Goal: Task Accomplishment & Management: Manage account settings

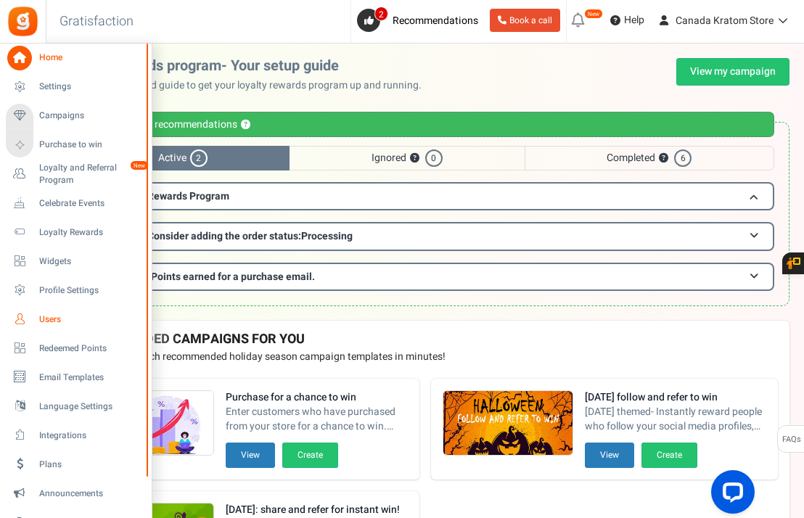
click at [57, 321] on span "Users" at bounding box center [90, 319] width 102 height 12
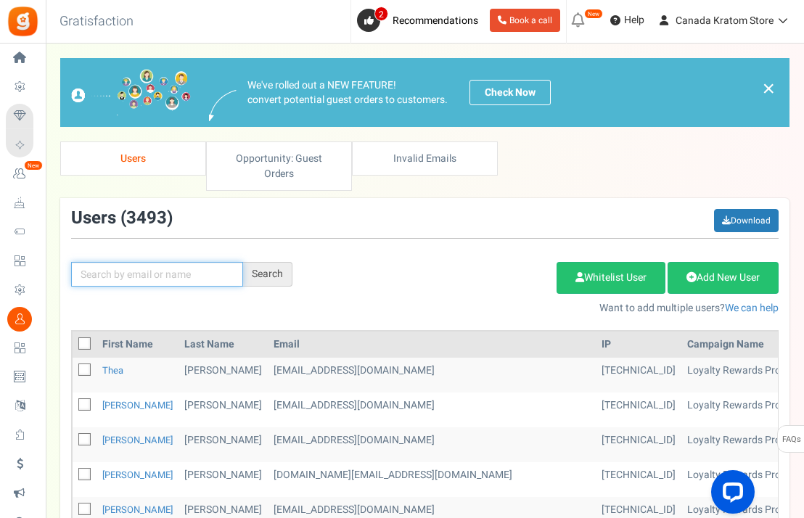
click at [152, 277] on input "text" at bounding box center [157, 274] width 172 height 25
type input "[PERSON_NAME]"
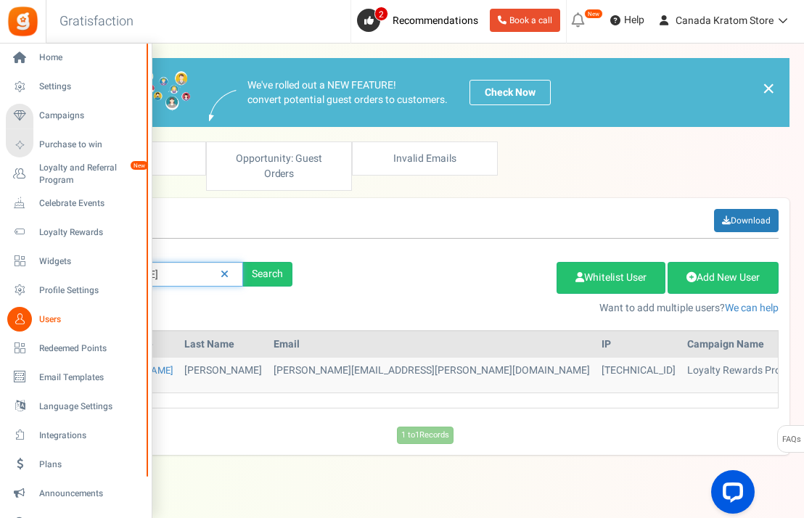
drag, startPoint x: 124, startPoint y: 274, endPoint x: 23, endPoint y: 275, distance: 100.9
click at [24, 274] on div "Home Settings Campaigns Purchase to win Loyalty and Referral Program New Celebr…" at bounding box center [402, 293] width 804 height 498
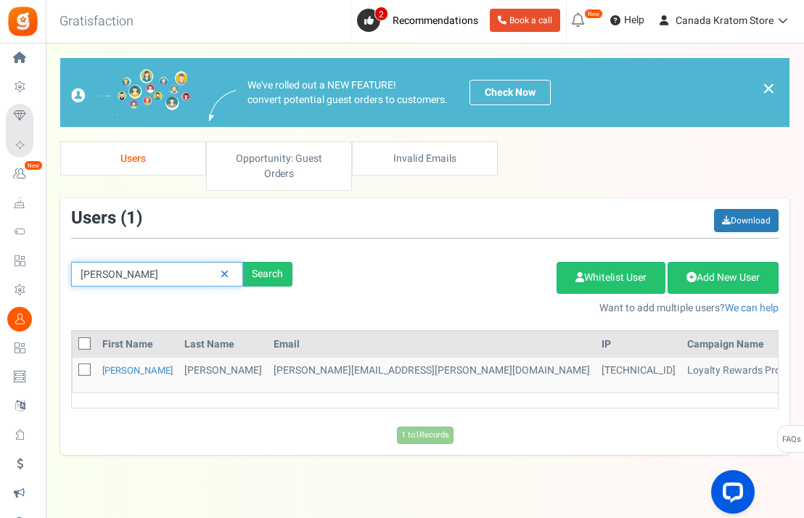
paste input "text"
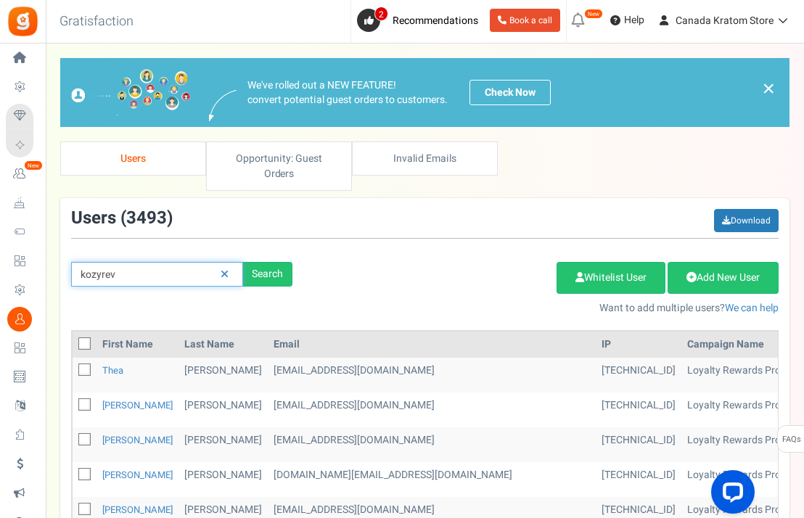
type input "kozyrev"
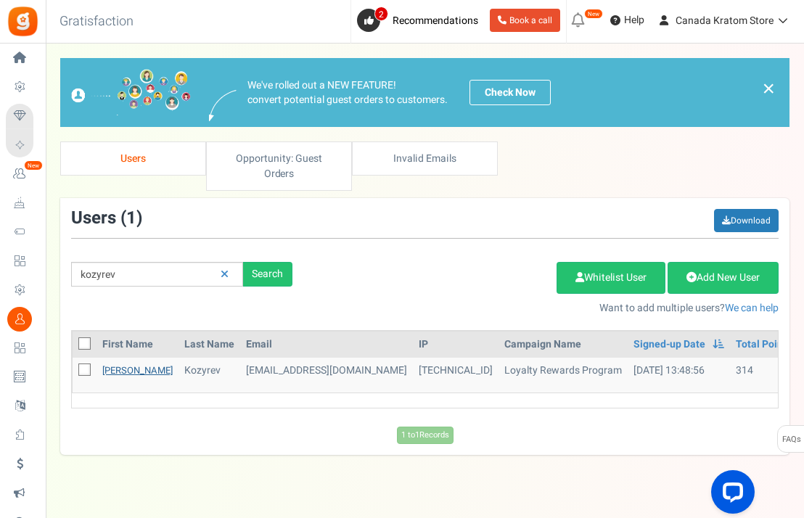
click at [122, 370] on link "[PERSON_NAME]" at bounding box center [137, 371] width 70 height 14
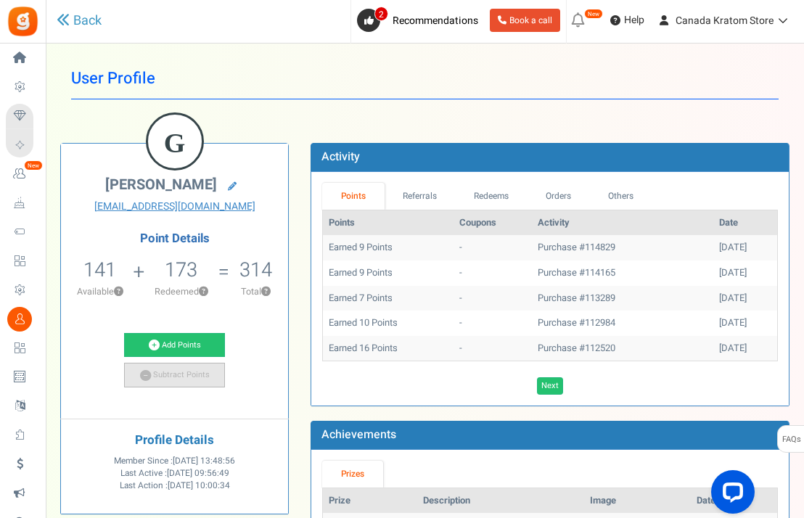
click at [168, 379] on link "Subtract Points" at bounding box center [174, 375] width 101 height 25
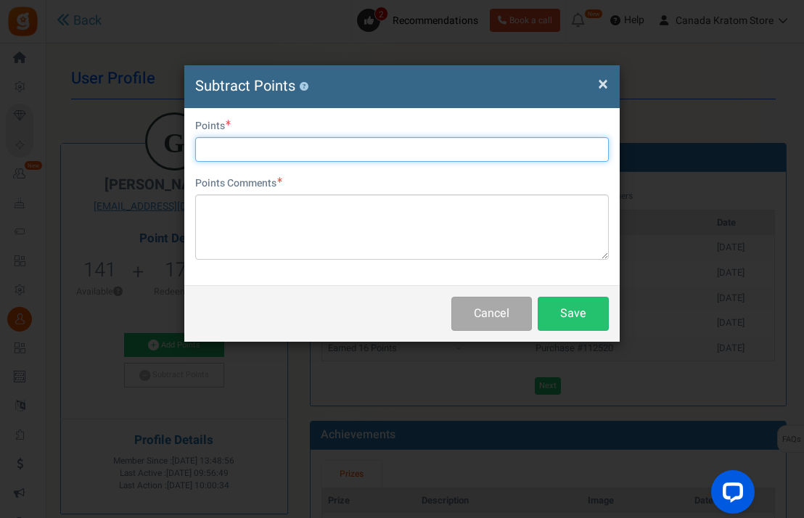
click at [247, 155] on input "text" at bounding box center [402, 149] width 414 height 25
type input "9"
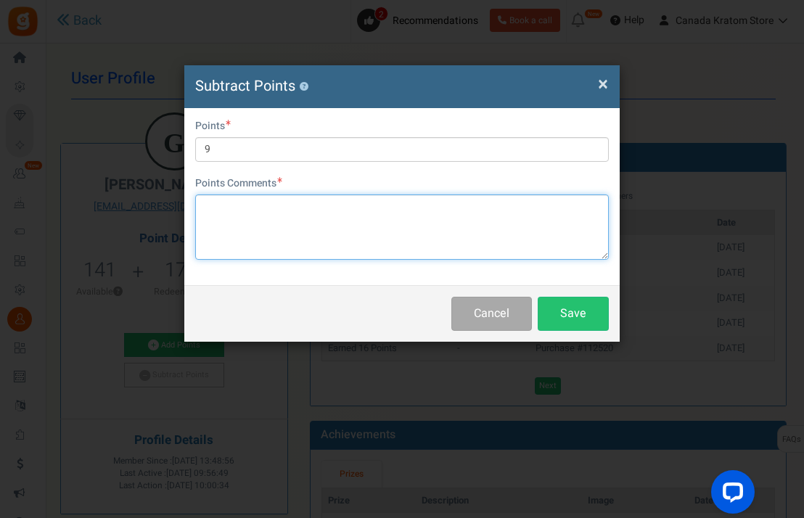
click at [216, 215] on textarea at bounding box center [402, 226] width 414 height 65
type textarea "114165"
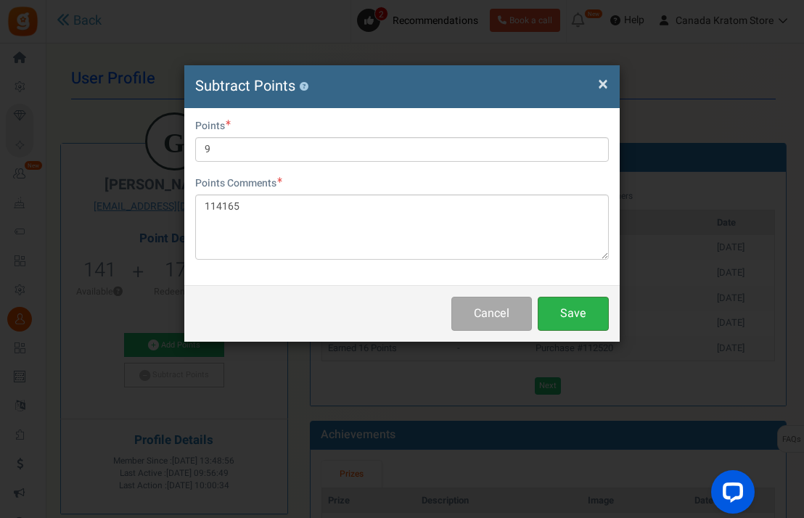
click at [586, 314] on button "Save" at bounding box center [573, 314] width 71 height 34
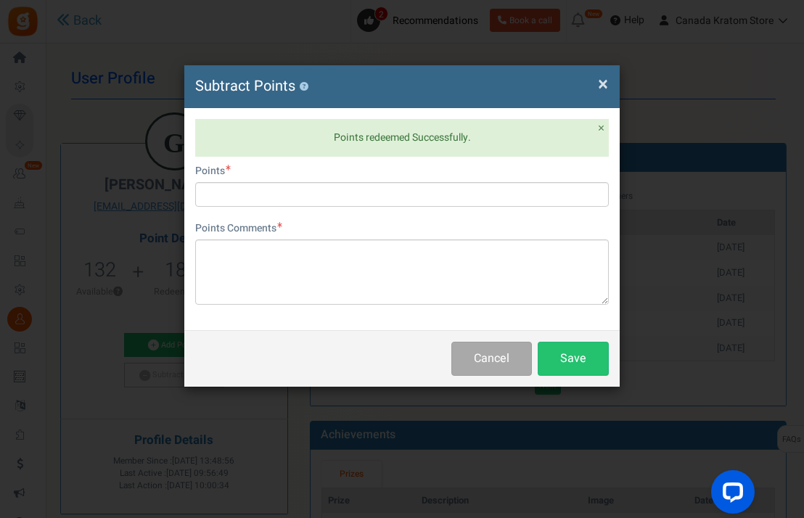
click at [606, 82] on span "×" at bounding box center [603, 84] width 10 height 28
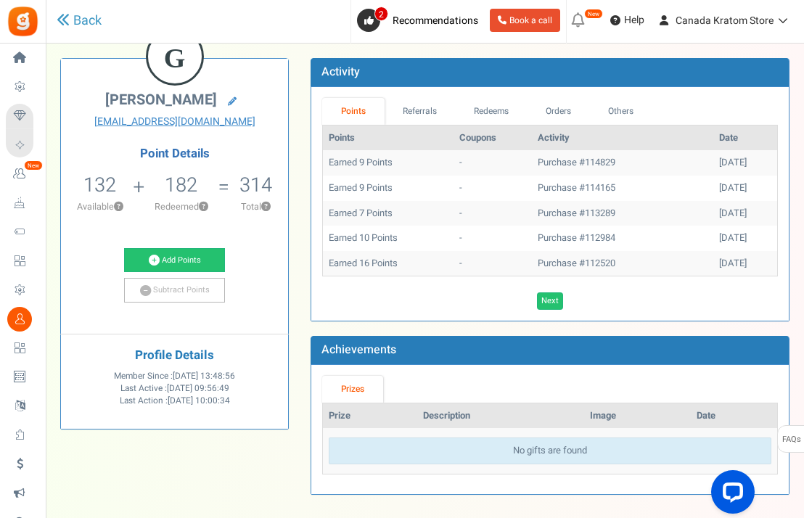
scroll to position [83, 0]
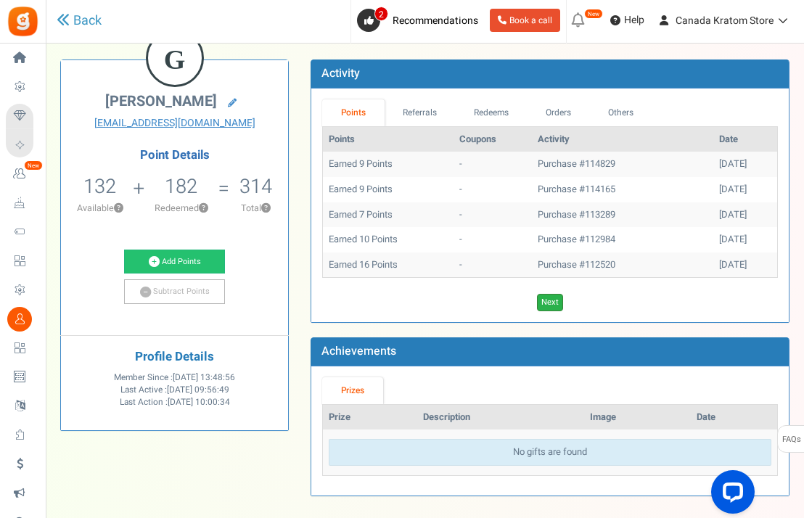
click at [555, 303] on link "Next" at bounding box center [550, 302] width 26 height 17
click at [537, 298] on link "Previous" at bounding box center [536, 302] width 40 height 17
